Goal: Task Accomplishment & Management: Complete application form

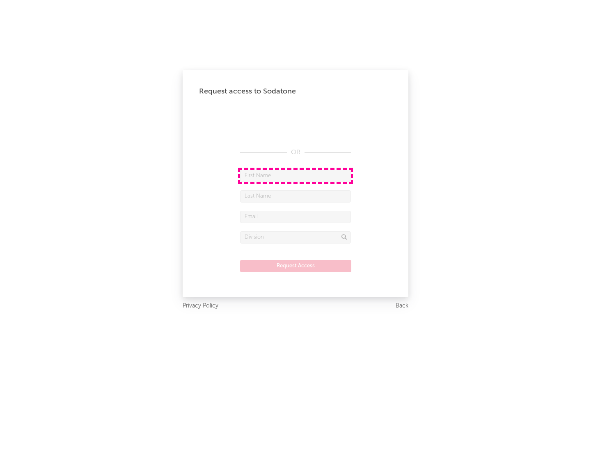
click at [295, 176] on input "text" at bounding box center [295, 176] width 111 height 12
type input "[PERSON_NAME]"
click at [295, 196] on input "text" at bounding box center [295, 196] width 111 height 12
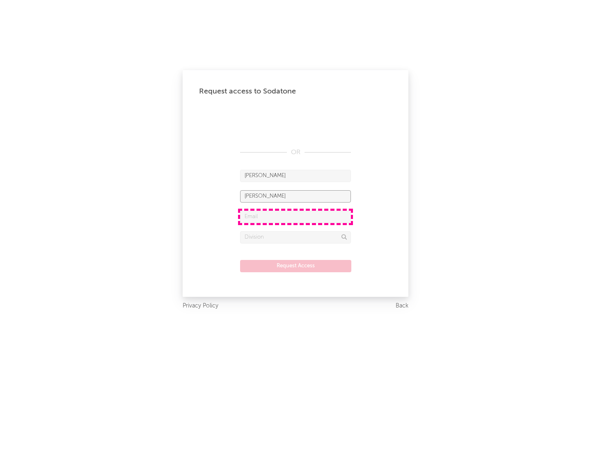
type input "[PERSON_NAME]"
click at [295, 217] on input "text" at bounding box center [295, 217] width 111 height 12
type input "[EMAIL_ADDRESS][DOMAIN_NAME]"
click at [295, 237] on input "text" at bounding box center [295, 237] width 111 height 12
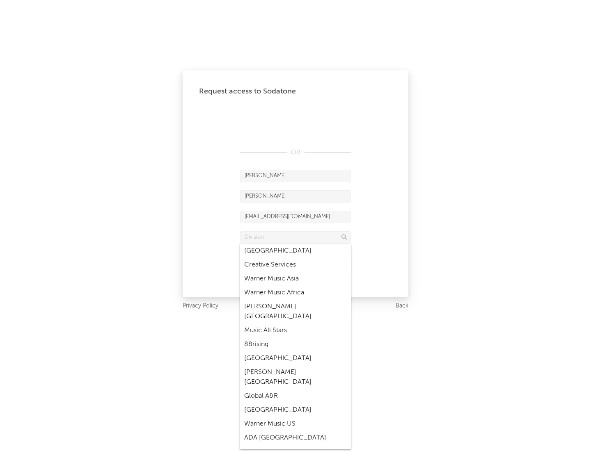
click at [295, 324] on div "Music All Stars" at bounding box center [295, 331] width 111 height 14
type input "Music All Stars"
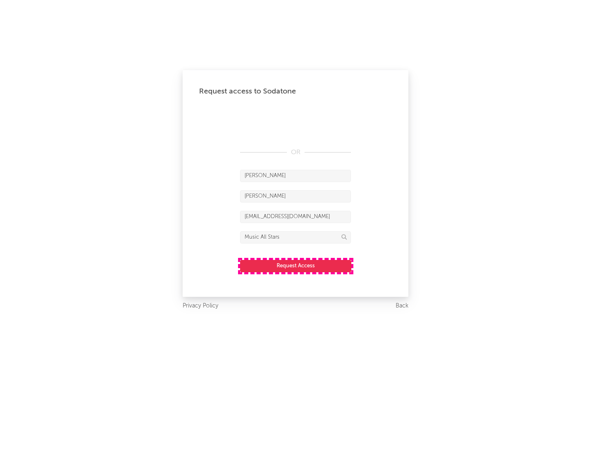
click at [295, 266] on button "Request Access" at bounding box center [295, 266] width 111 height 12
